Goal: Navigation & Orientation: Find specific page/section

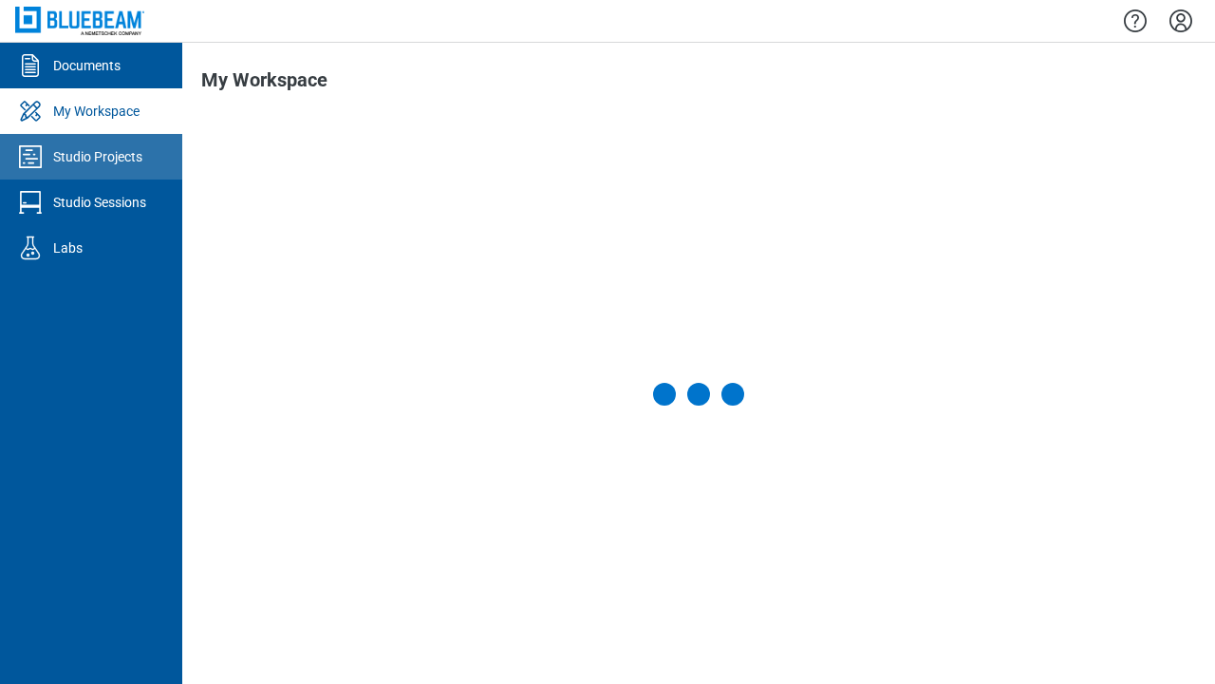
click at [91, 157] on div "Studio Projects" at bounding box center [97, 156] width 89 height 19
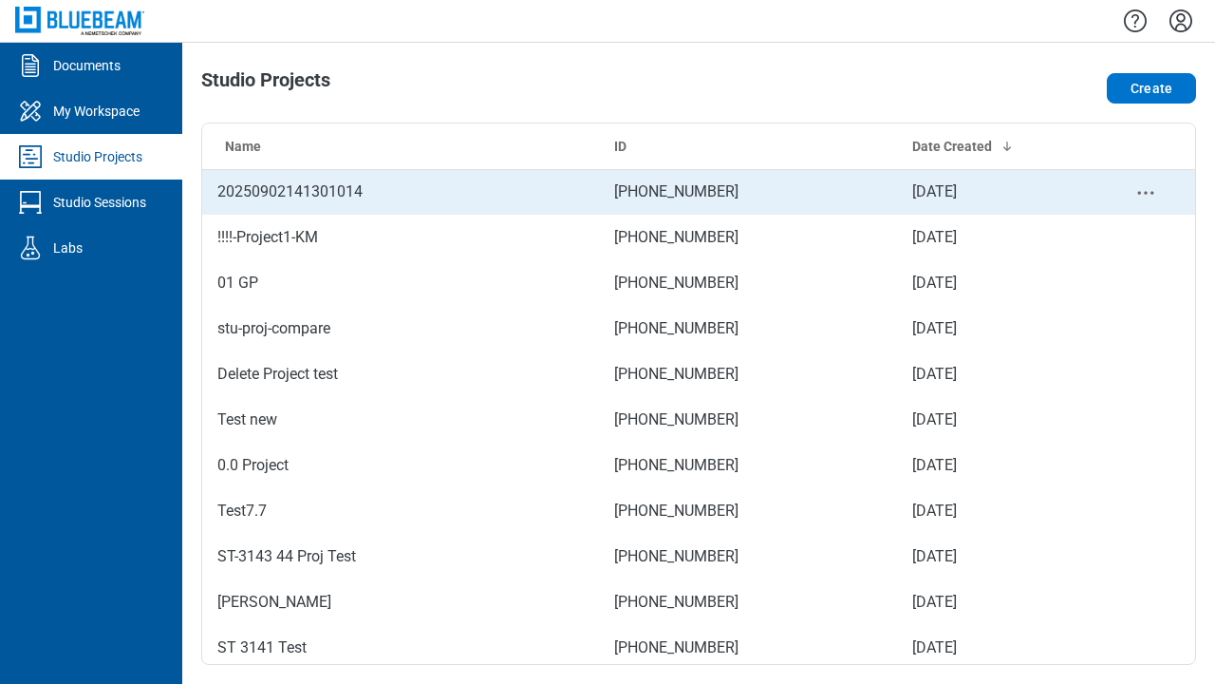
click at [691, 192] on td "[PHONE_NUMBER]" at bounding box center [748, 192] width 298 height 46
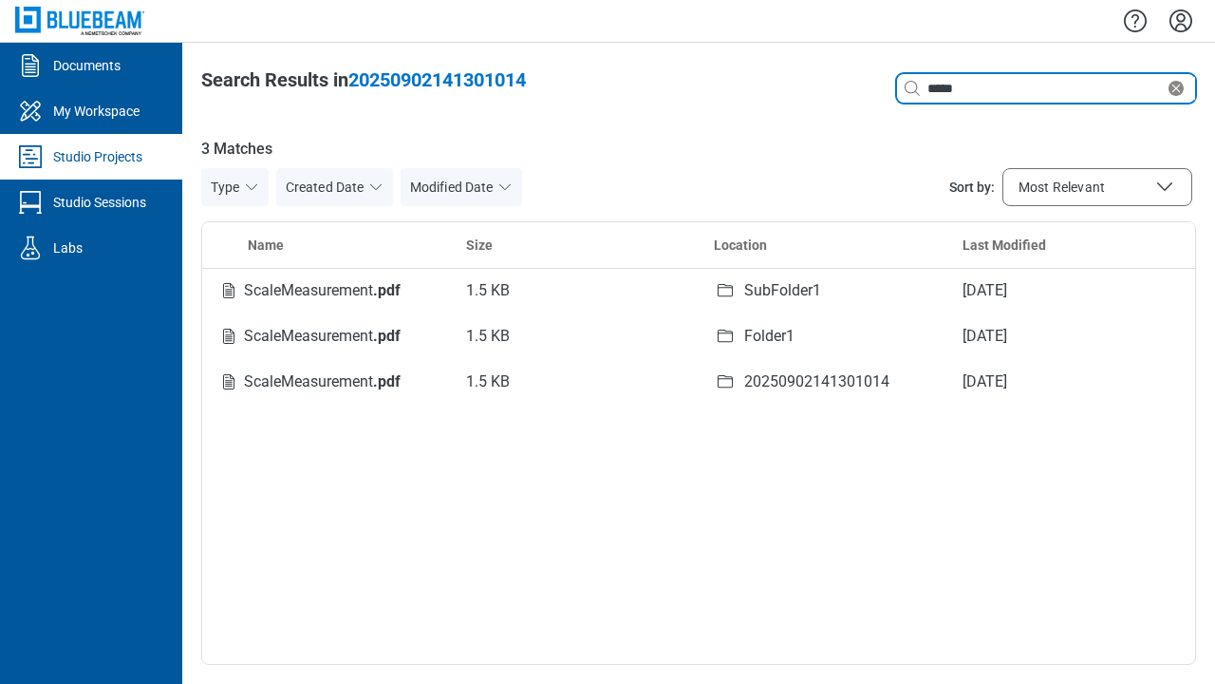
type input "*****"
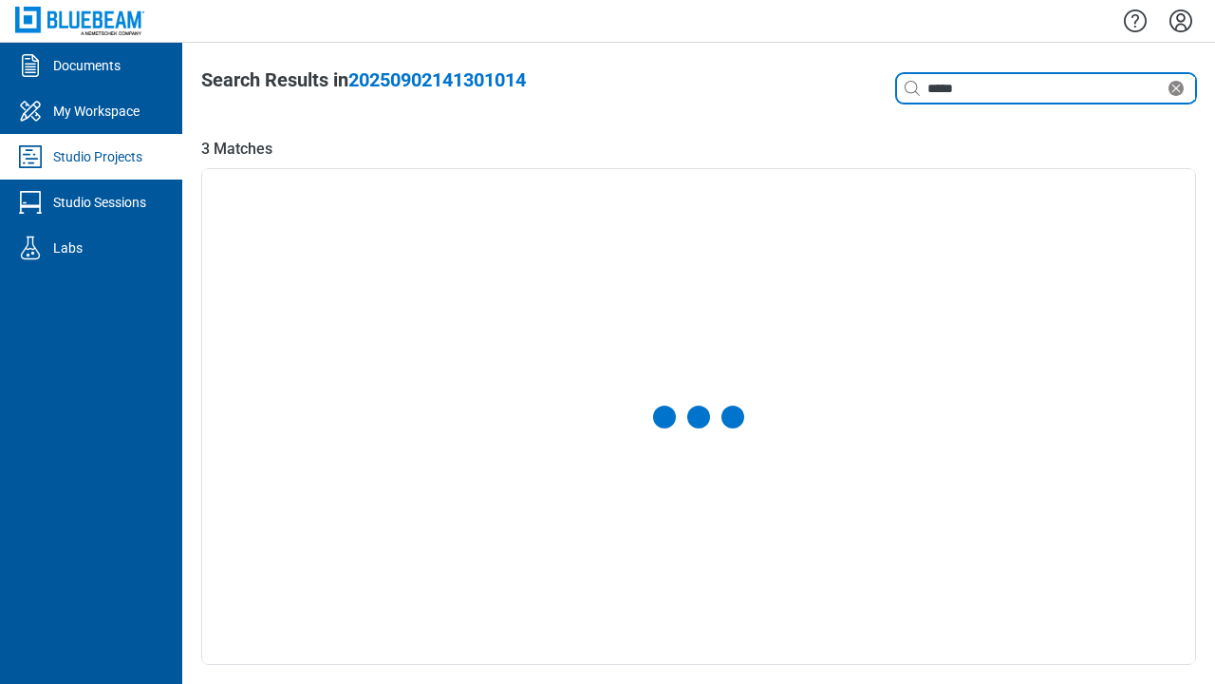
select select "**********"
